Goal: Task Accomplishment & Management: Manage account settings

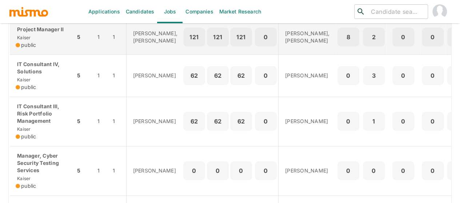
scroll to position [218, 0]
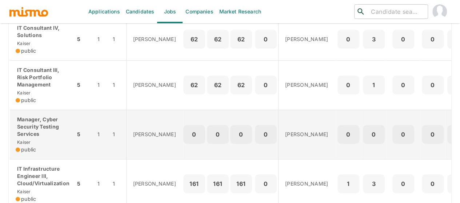
click at [41, 138] on p "Manager, Cyber Security Testing Services" at bounding box center [43, 127] width 54 height 22
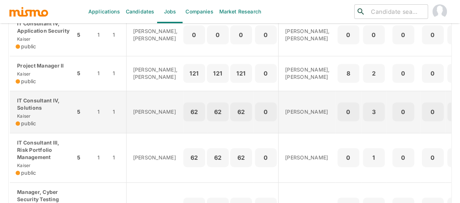
scroll to position [109, 0]
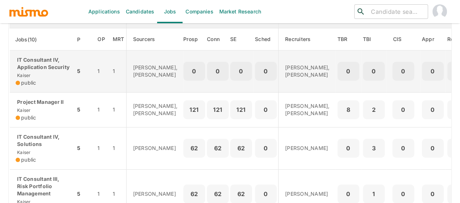
click at [33, 71] on p "IT Consultant IV, Application Security" at bounding box center [43, 63] width 54 height 15
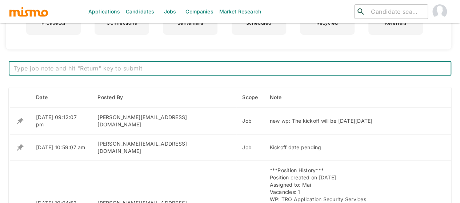
scroll to position [218, 0]
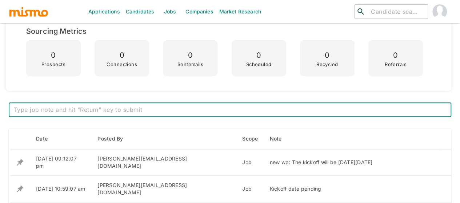
click at [67, 108] on textarea at bounding box center [230, 110] width 432 height 8
type textarea "JD: [URL][DOMAIN_NAME]"
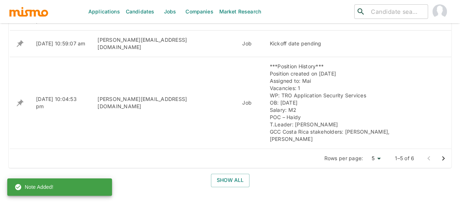
scroll to position [400, 0]
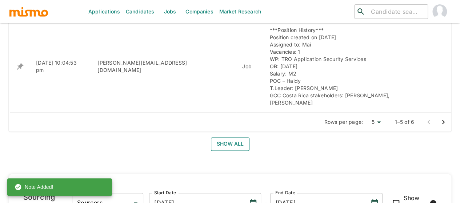
click at [224, 137] on button "Show all" at bounding box center [230, 143] width 39 height 13
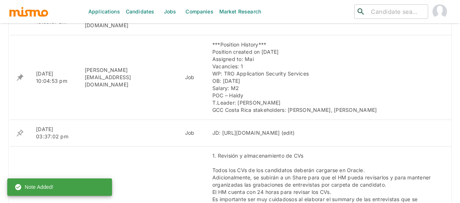
scroll to position [409, 0]
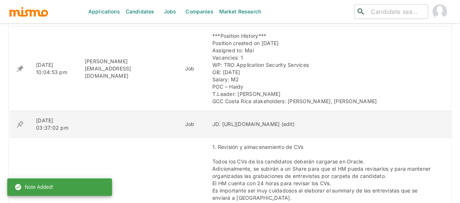
click at [19, 121] on icon "enhanced table" at bounding box center [20, 124] width 7 height 7
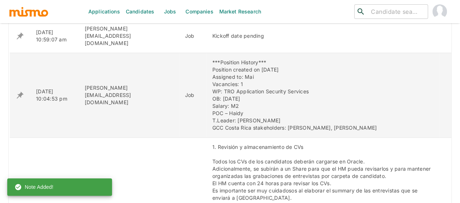
scroll to position [300, 0]
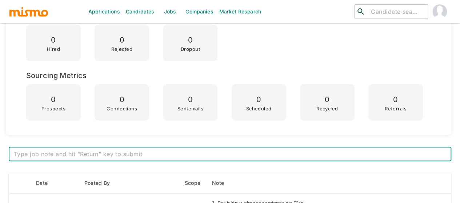
scroll to position [218, 0]
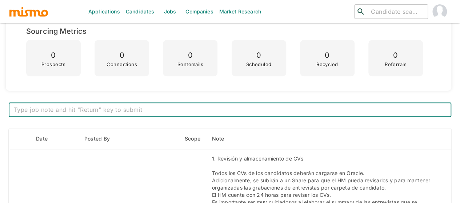
click at [79, 106] on textarea at bounding box center [230, 110] width 432 height 8
type textarea "jd:https://iazmqy.fa.ocs.oraclecloud.com/hcmUI/CandidateExperience/en/sites/CX_…"
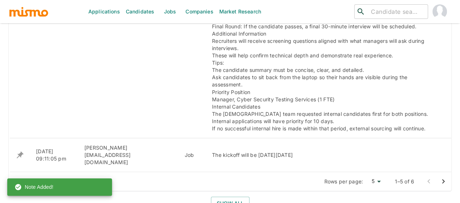
scroll to position [981, 0]
click at [234, 196] on button "Show all" at bounding box center [230, 202] width 39 height 13
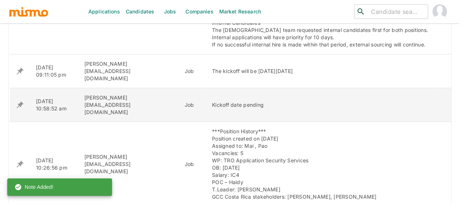
scroll to position [1127, 0]
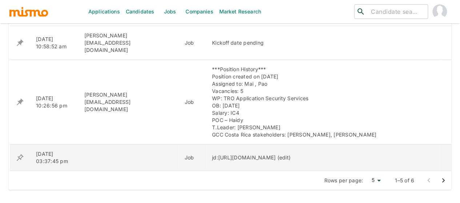
click at [20, 153] on icon "enhanced table" at bounding box center [20, 157] width 9 height 9
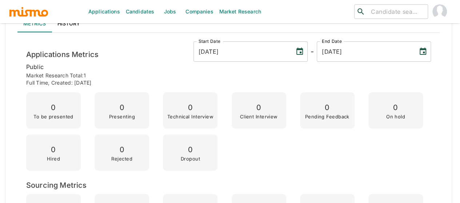
scroll to position [0, 0]
